Goal: Information Seeking & Learning: Learn about a topic

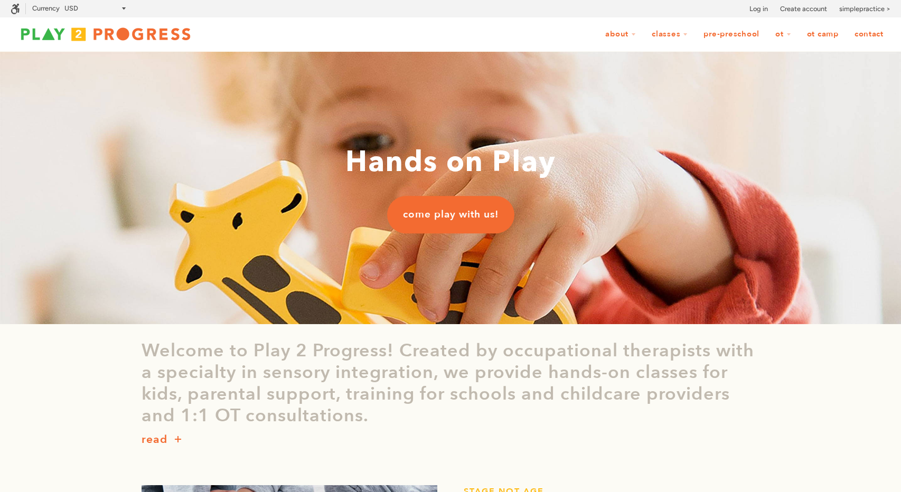
scroll to position [1, 1]
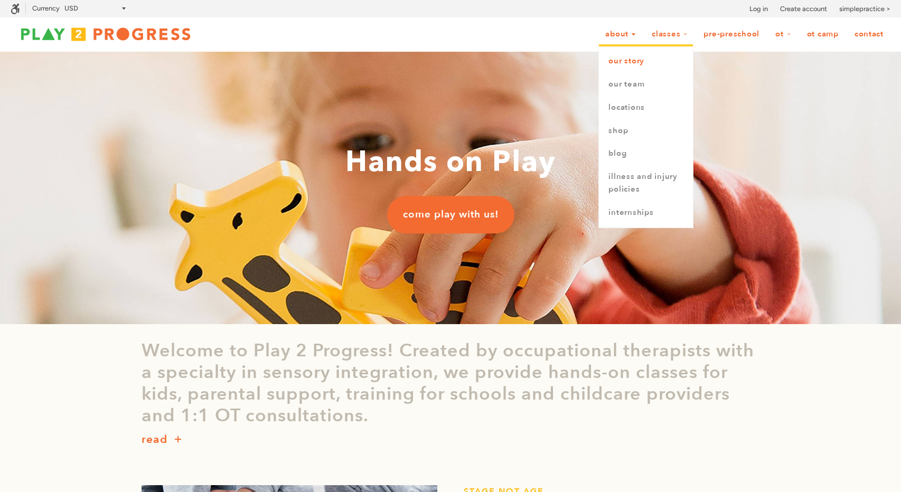
click at [621, 60] on link "Our Story" at bounding box center [646, 61] width 94 height 23
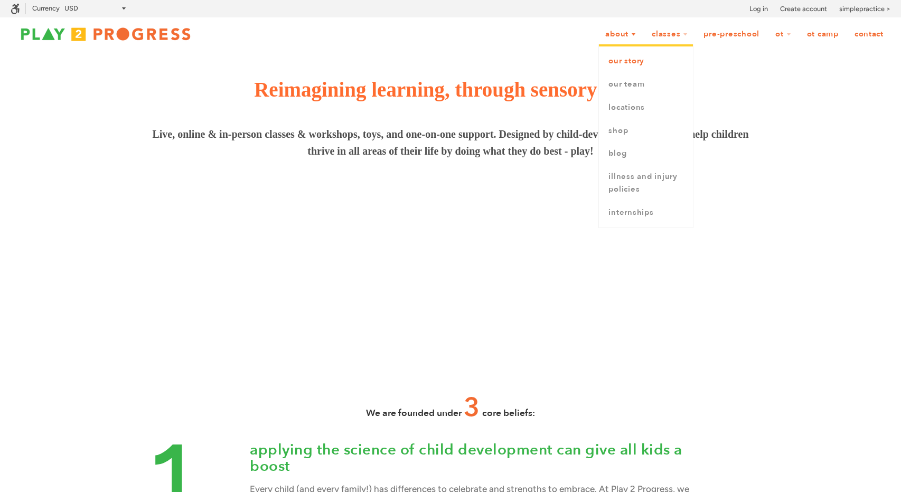
click at [636, 63] on link "Our Story" at bounding box center [646, 61] width 94 height 23
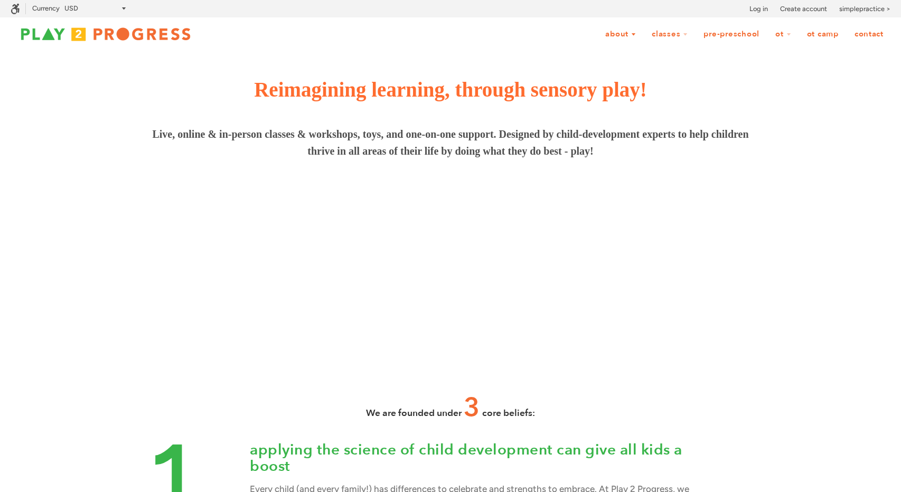
scroll to position [1, 1]
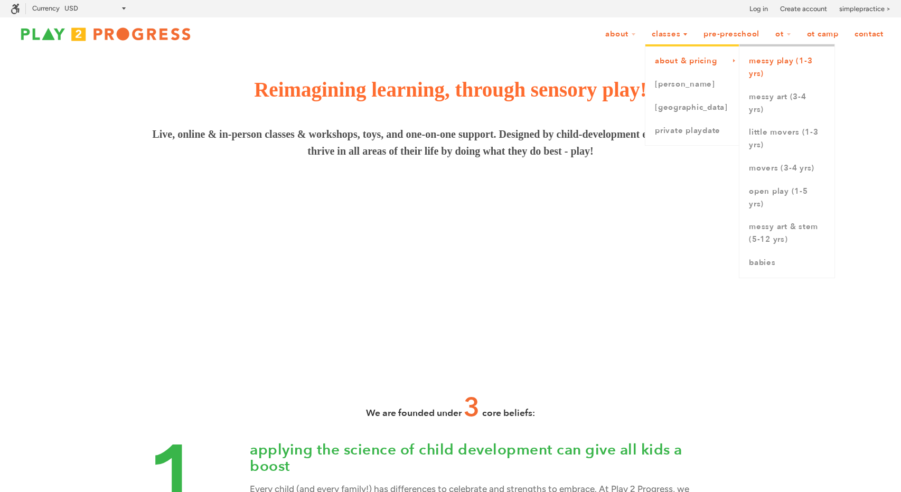
click at [783, 71] on link "Messy Play (1-3 yrs)" at bounding box center [787, 68] width 95 height 36
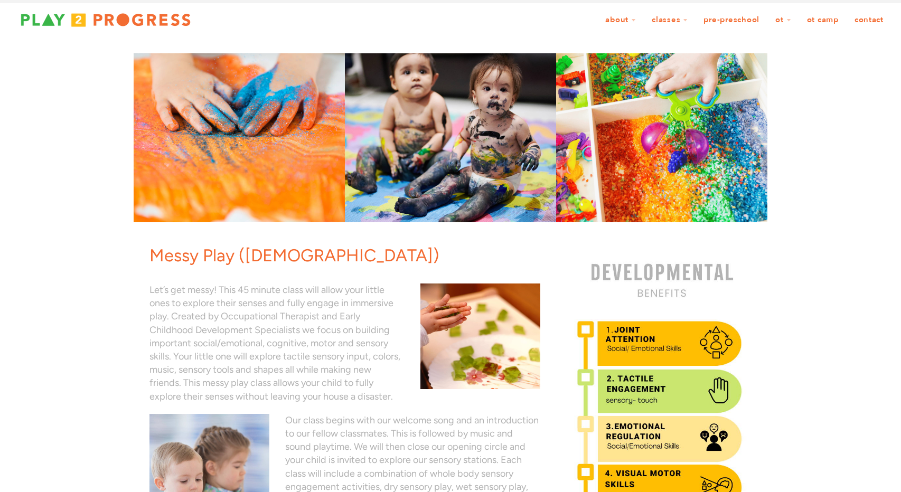
scroll to position [7, 0]
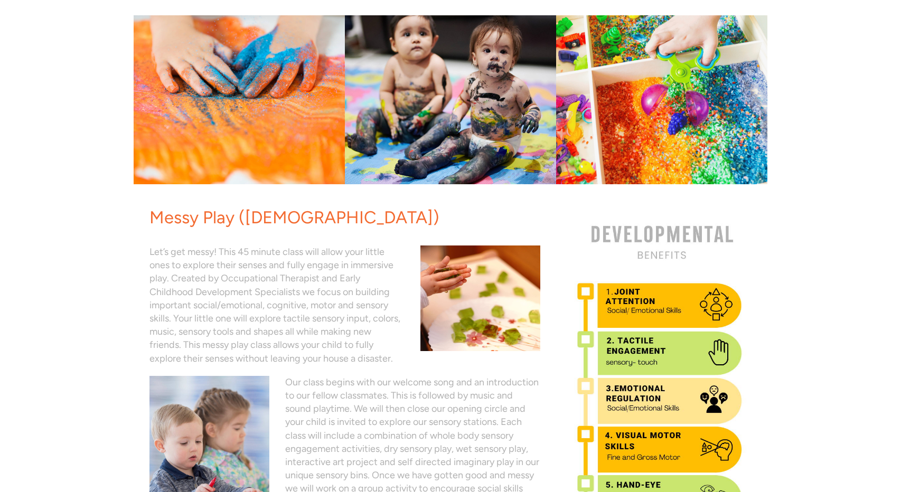
scroll to position [0, 0]
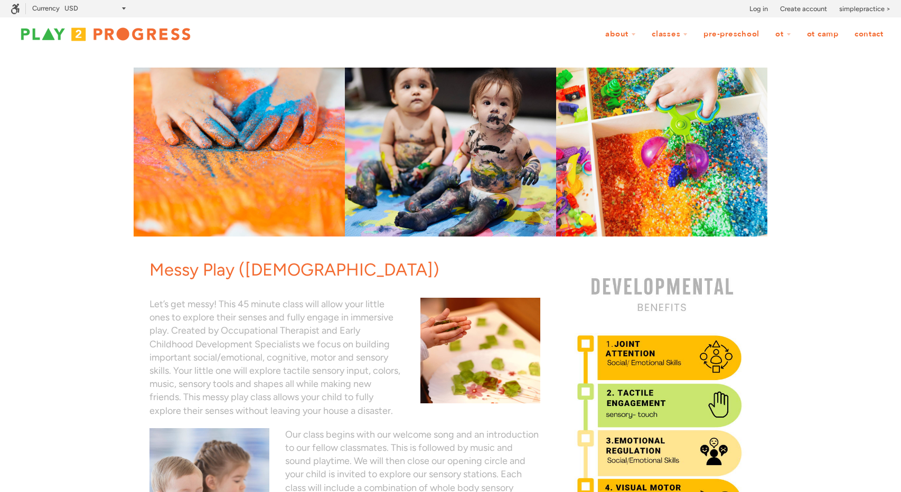
click at [743, 37] on link "Pre-Preschool" at bounding box center [732, 34] width 70 height 20
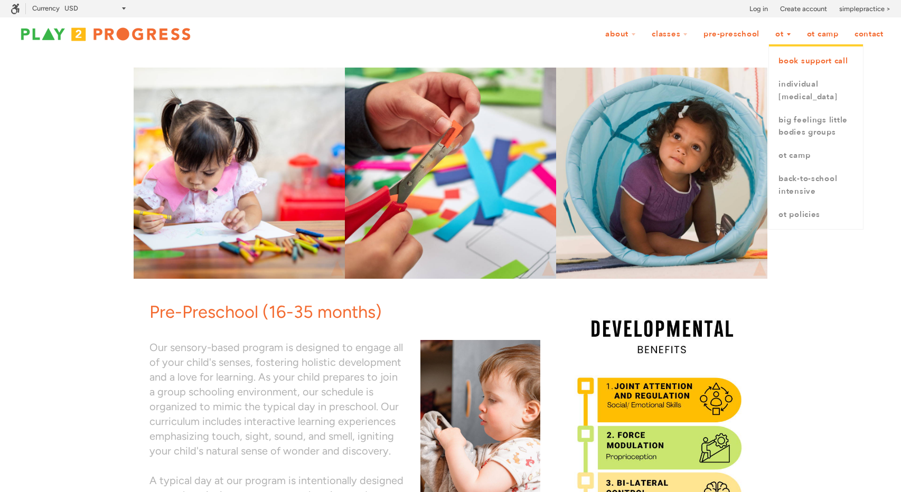
click at [787, 59] on link "book support call" at bounding box center [816, 61] width 94 height 23
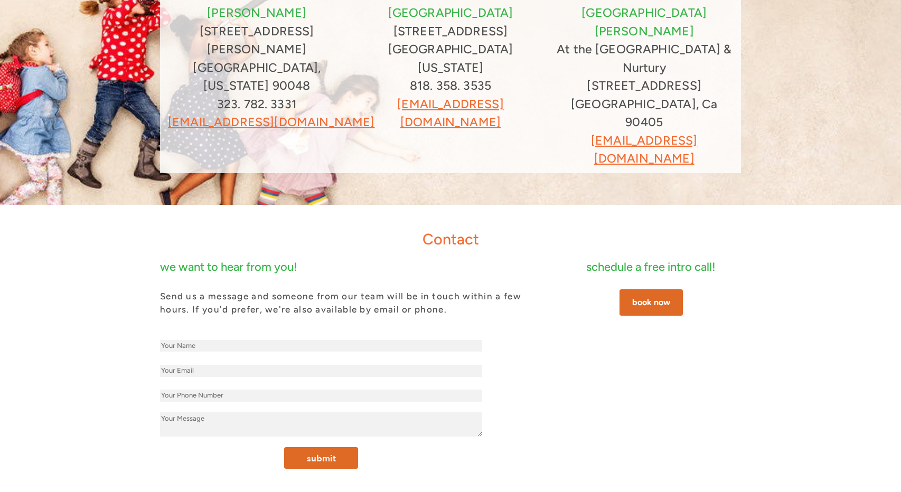
scroll to position [125, 0]
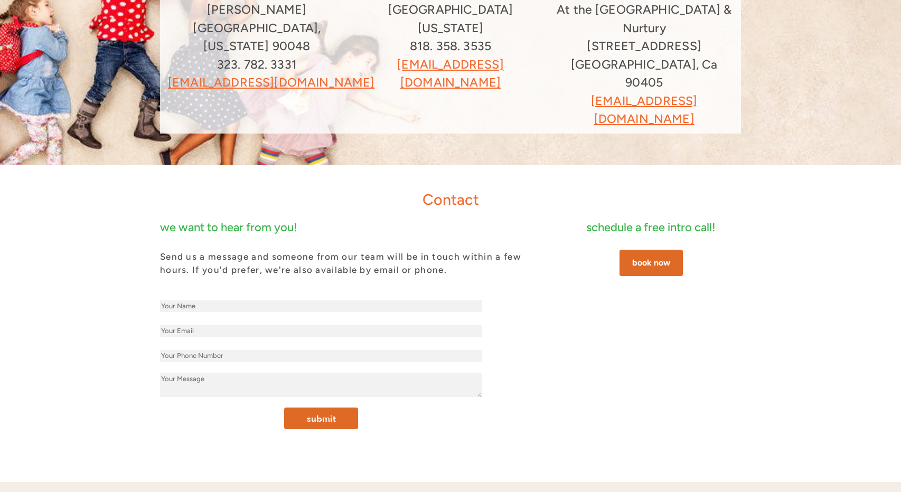
click at [642, 250] on link "book now" at bounding box center [651, 263] width 63 height 26
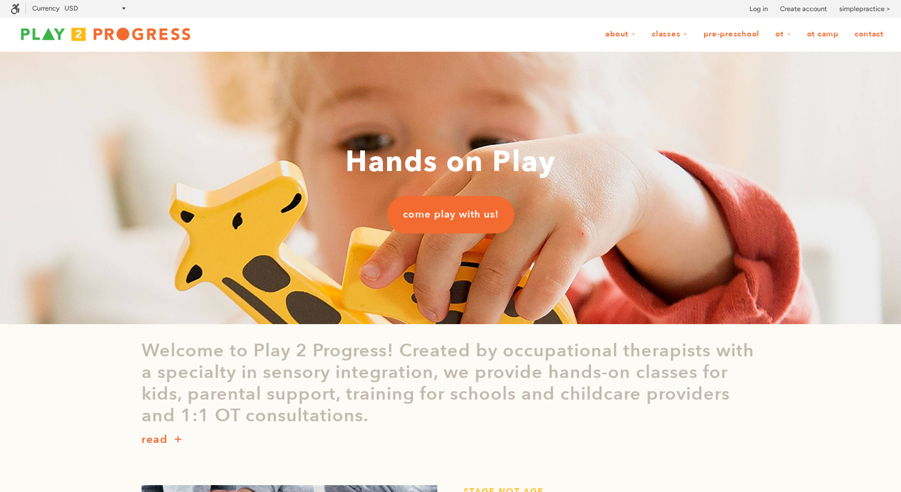
click at [822, 36] on link "OT Camp" at bounding box center [822, 34] width 45 height 20
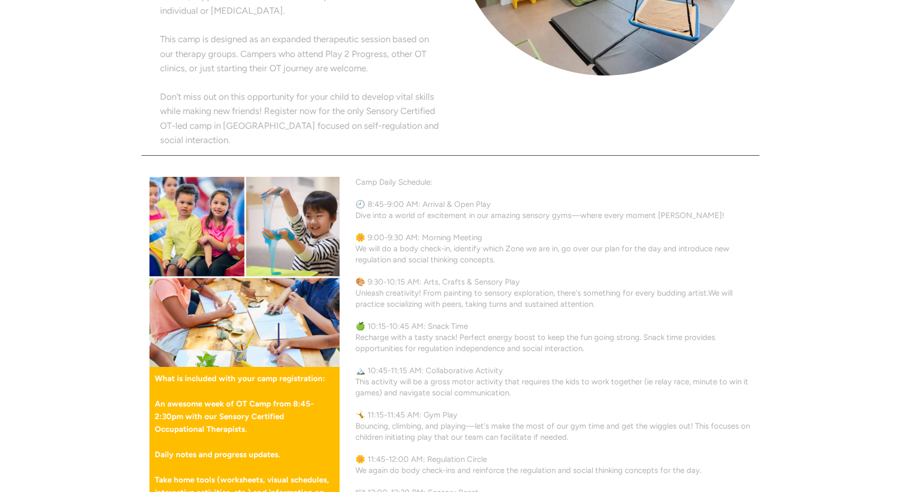
scroll to position [445, 0]
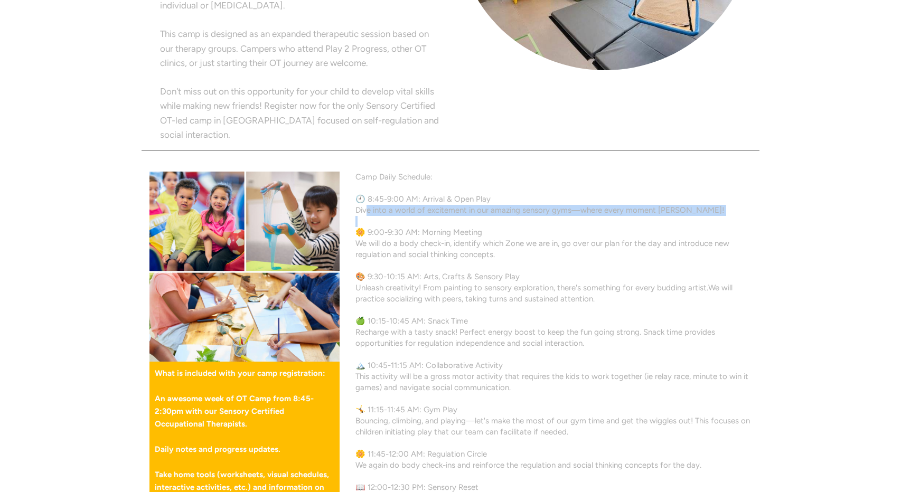
drag, startPoint x: 368, startPoint y: 183, endPoint x: 409, endPoint y: 188, distance: 41.5
click at [409, 205] on p "Dive into a world of excitement in our amazing sensory gyms—where every moment …" at bounding box center [554, 210] width 396 height 11
click at [412, 205] on p "Dive into a world of excitement in our amazing sensory gyms—where every moment …" at bounding box center [554, 210] width 396 height 11
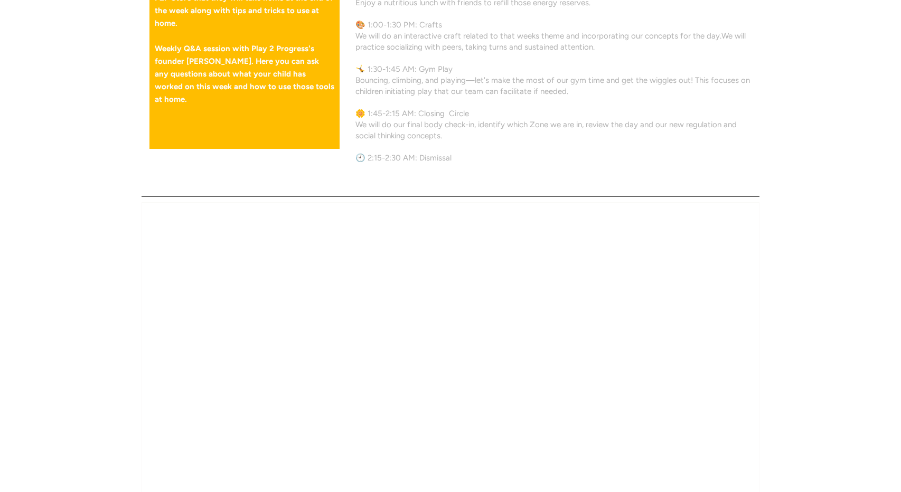
scroll to position [1198, 0]
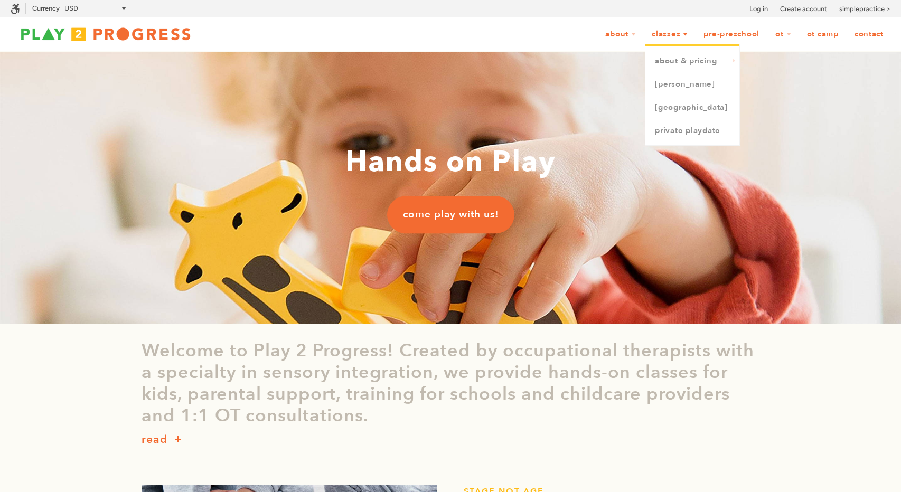
scroll to position [1, 1]
click at [673, 35] on link "Classes" at bounding box center [670, 34] width 50 height 20
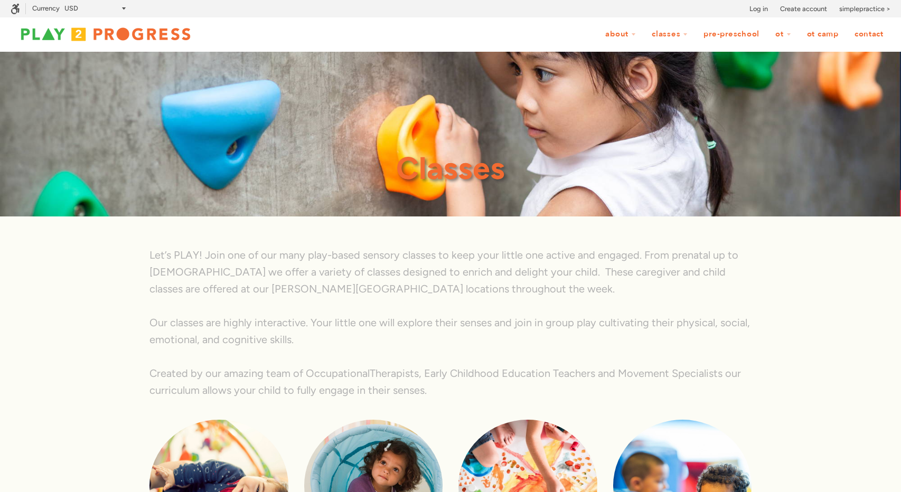
click at [815, 35] on link "OT Camp" at bounding box center [822, 34] width 45 height 20
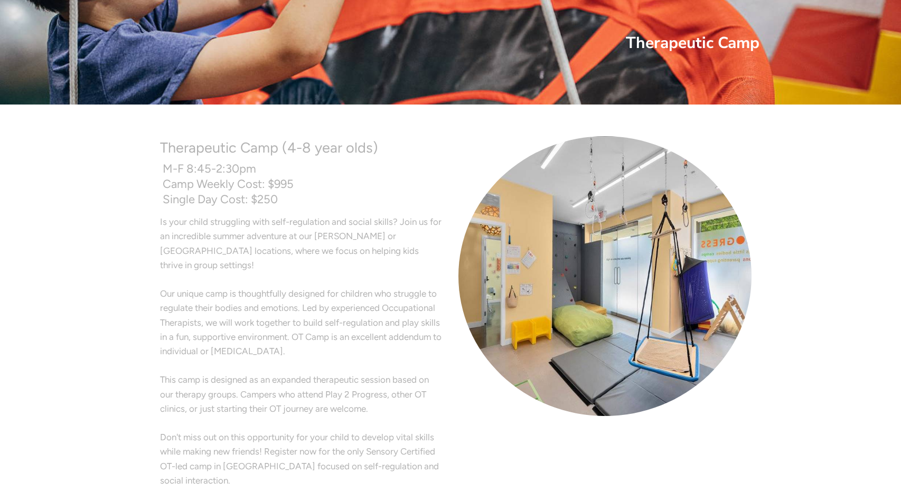
scroll to position [33, 0]
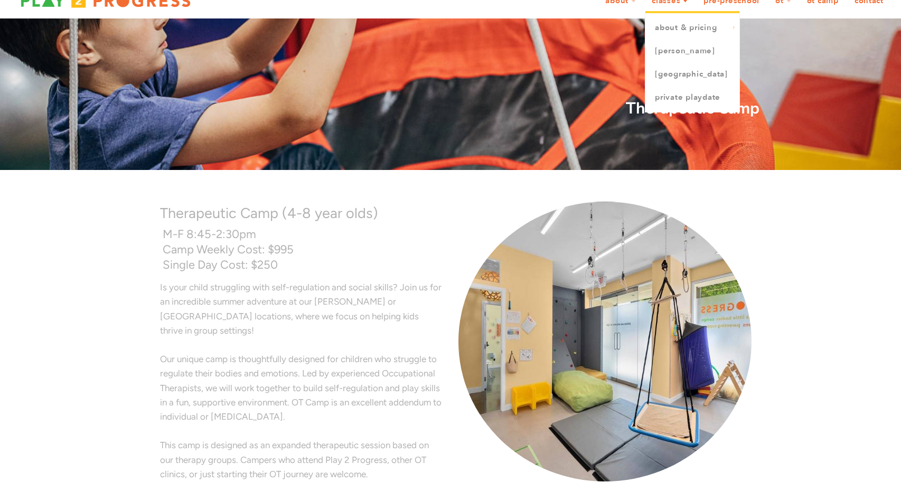
click at [677, 6] on link "Classes" at bounding box center [670, 1] width 50 height 20
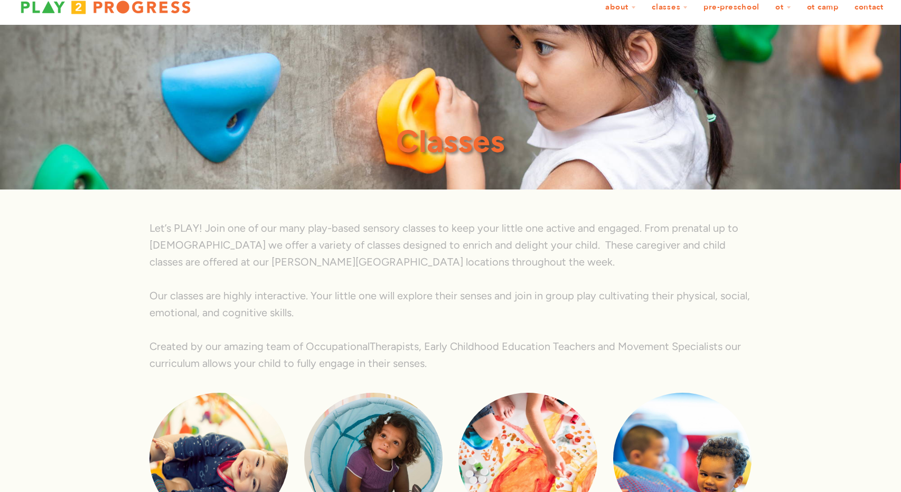
scroll to position [17, 0]
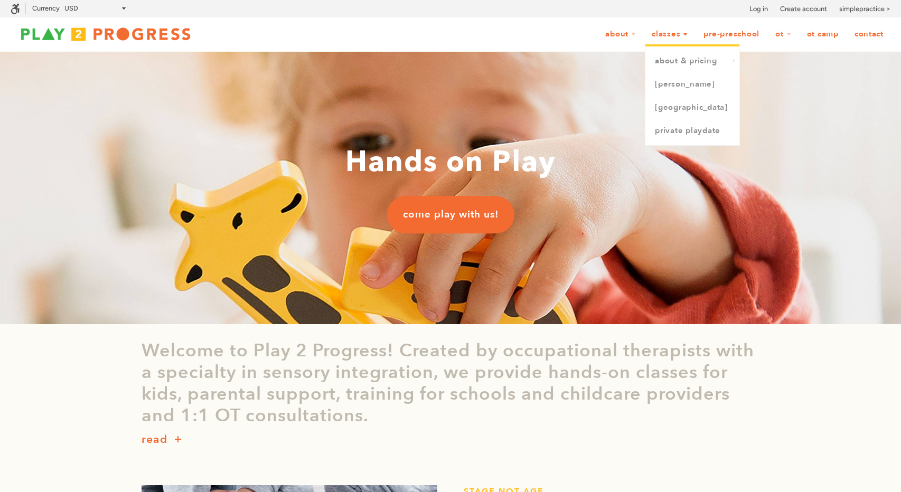
scroll to position [1, 1]
click at [660, 36] on link "Classes" at bounding box center [670, 34] width 50 height 20
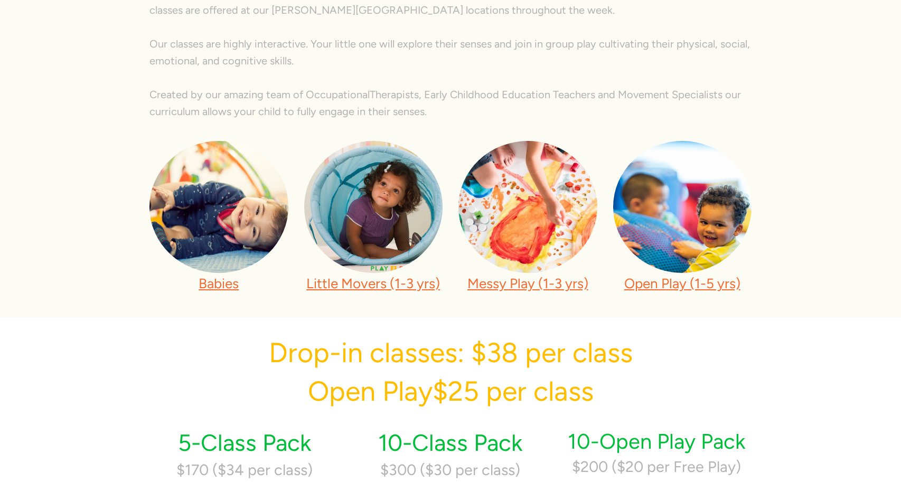
scroll to position [301, 0]
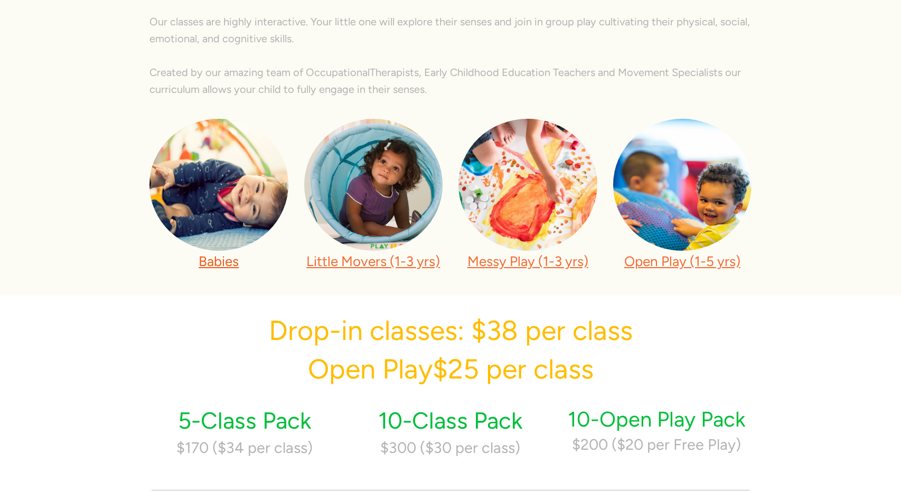
click at [199, 262] on link "Babies" at bounding box center [219, 261] width 40 height 17
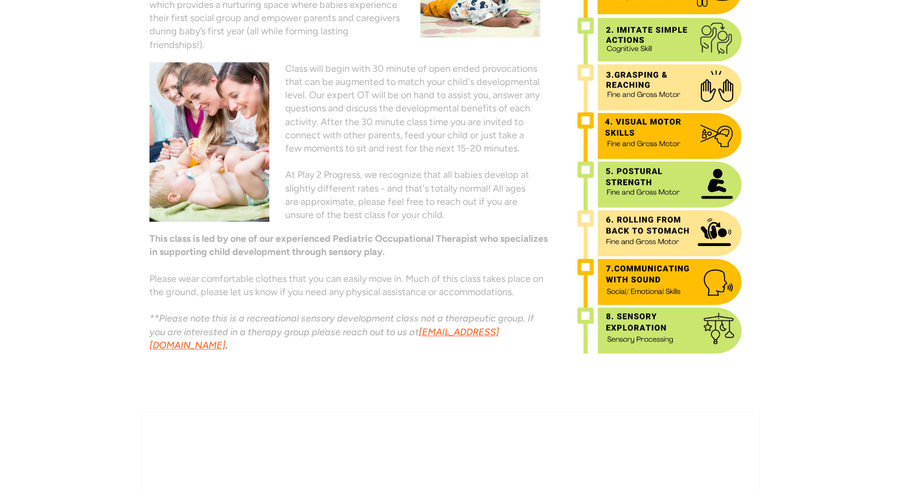
scroll to position [403, 0]
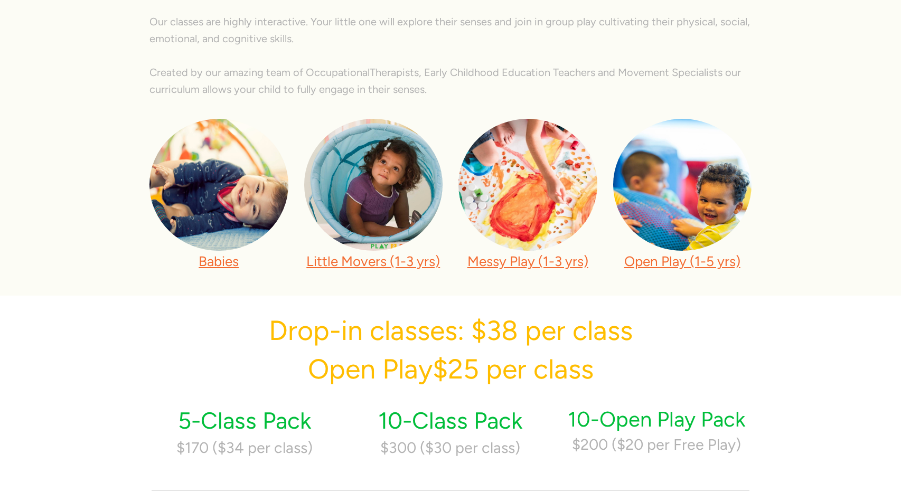
scroll to position [1, 1]
click at [225, 264] on link "Babies" at bounding box center [219, 261] width 40 height 17
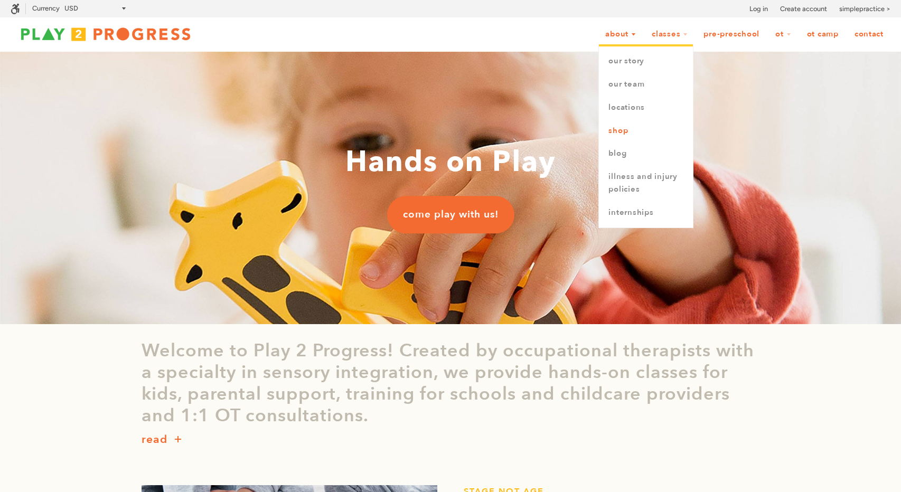
click at [626, 134] on link "Shop" at bounding box center [646, 130] width 94 height 23
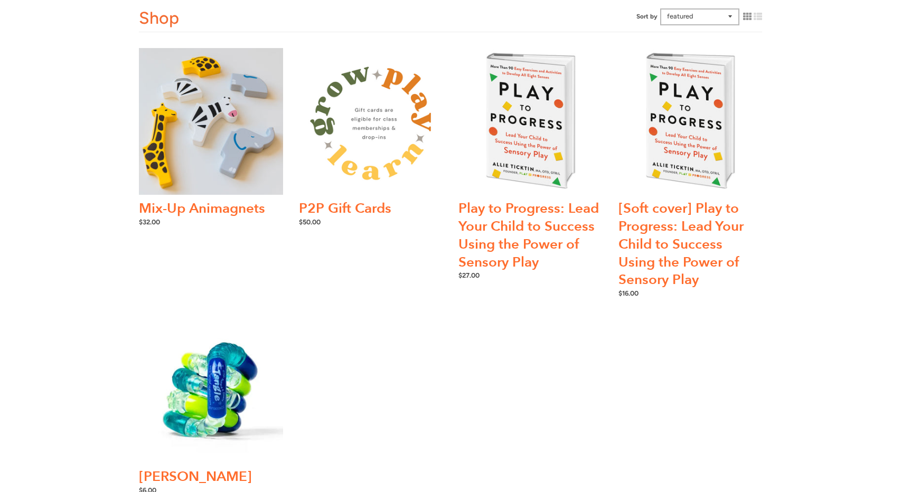
scroll to position [42, 0]
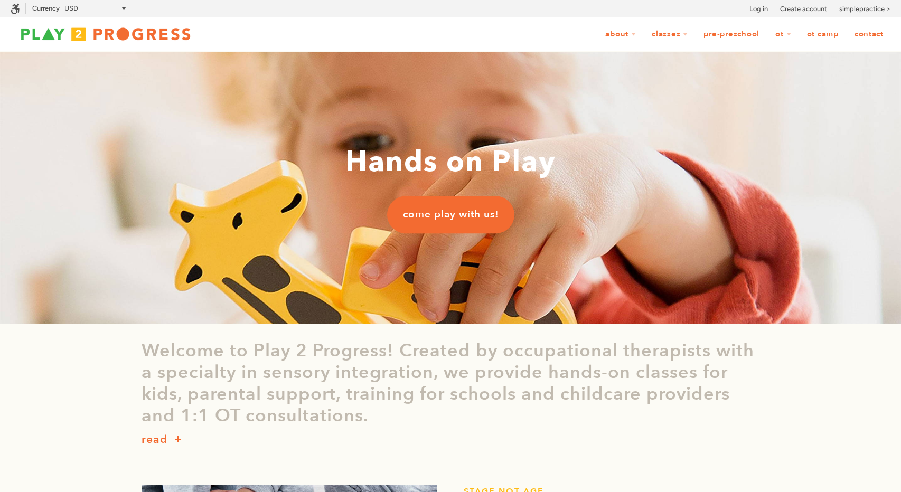
scroll to position [1, 1]
click at [823, 36] on link "OT Camp" at bounding box center [822, 34] width 45 height 20
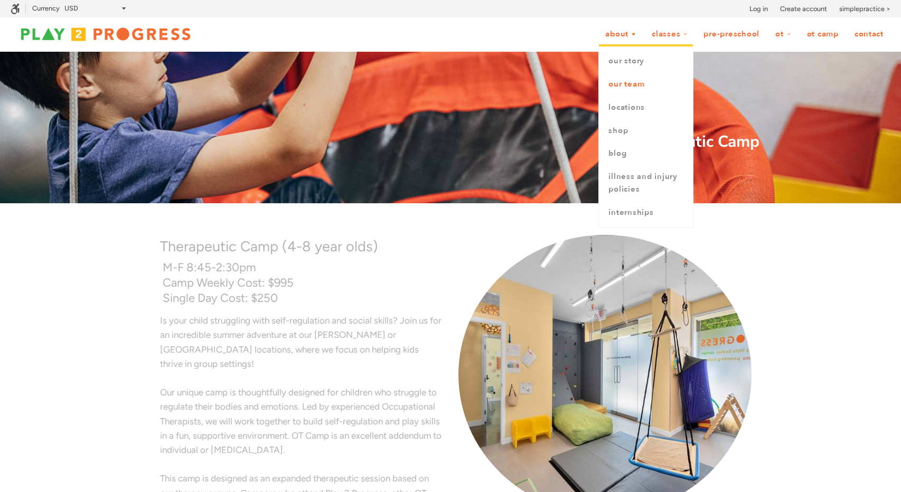
click at [629, 81] on link "Our Team" at bounding box center [646, 84] width 94 height 23
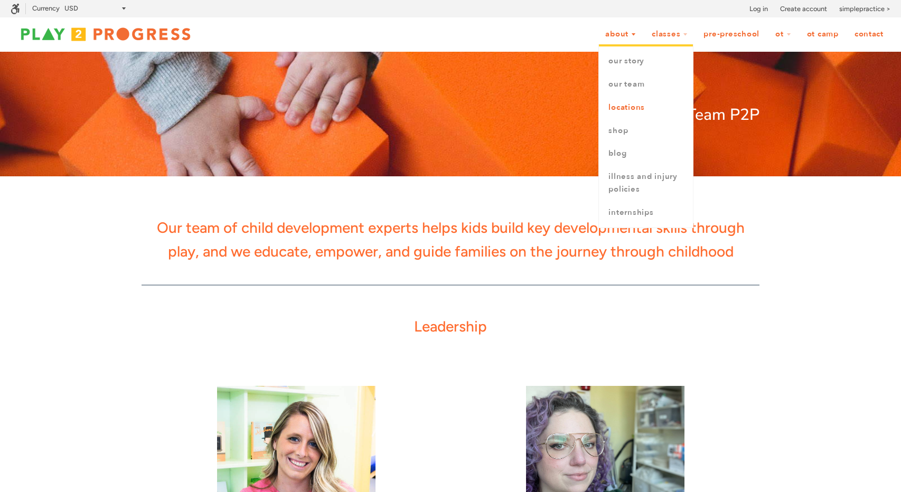
click at [620, 106] on link "Locations" at bounding box center [646, 107] width 94 height 23
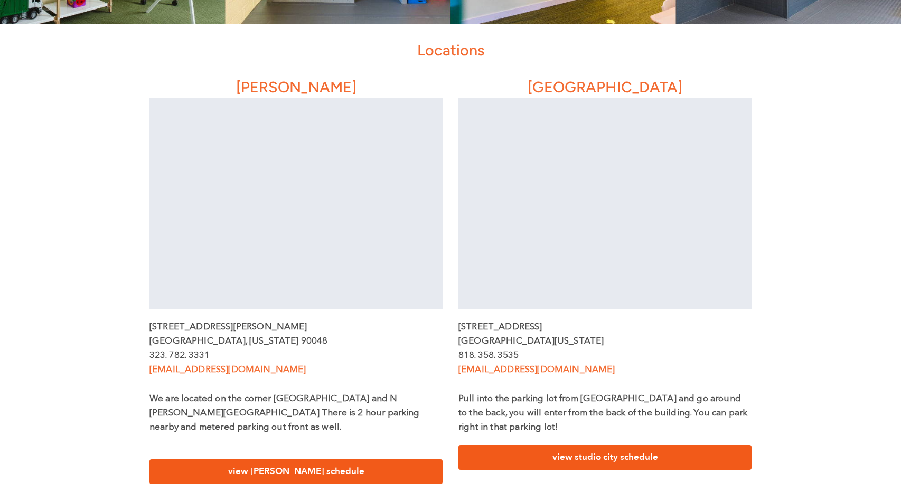
scroll to position [334, 0]
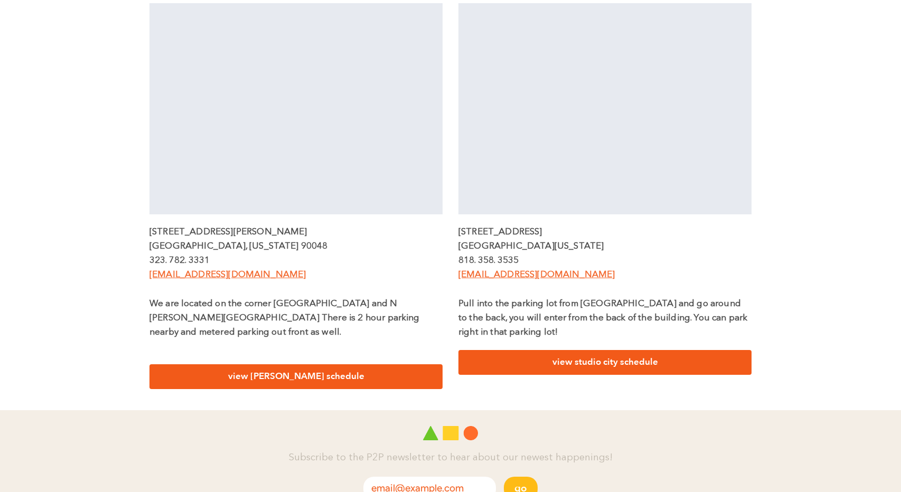
click at [320, 367] on link "view [PERSON_NAME] schedule" at bounding box center [296, 377] width 293 height 25
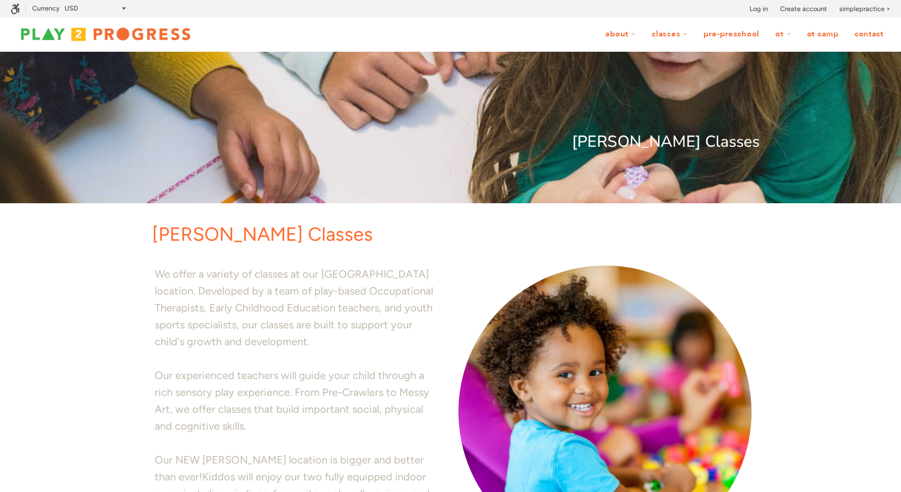
scroll to position [1, 1]
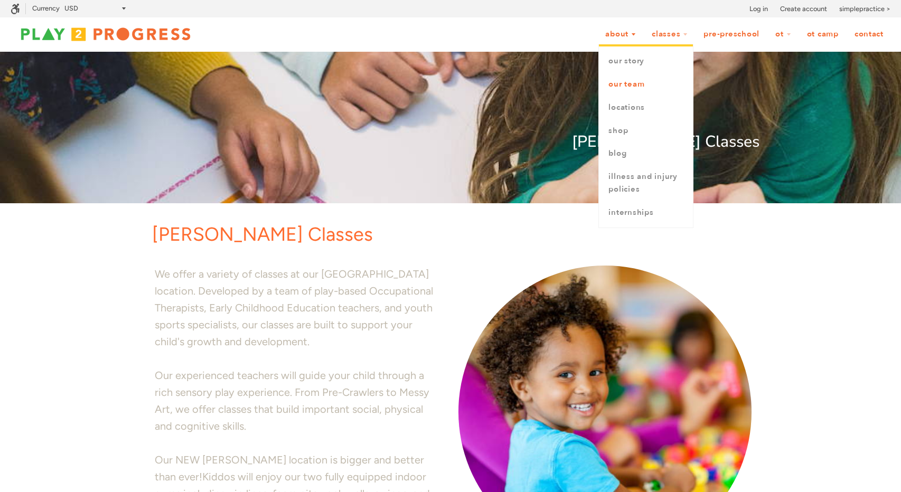
click at [622, 87] on link "Our Team" at bounding box center [646, 84] width 94 height 23
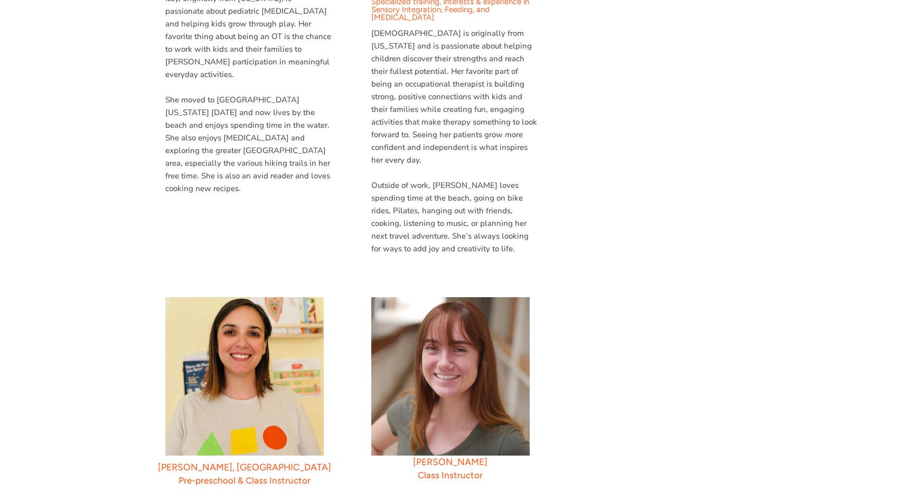
scroll to position [1961, 0]
